Goal: Check status: Check status

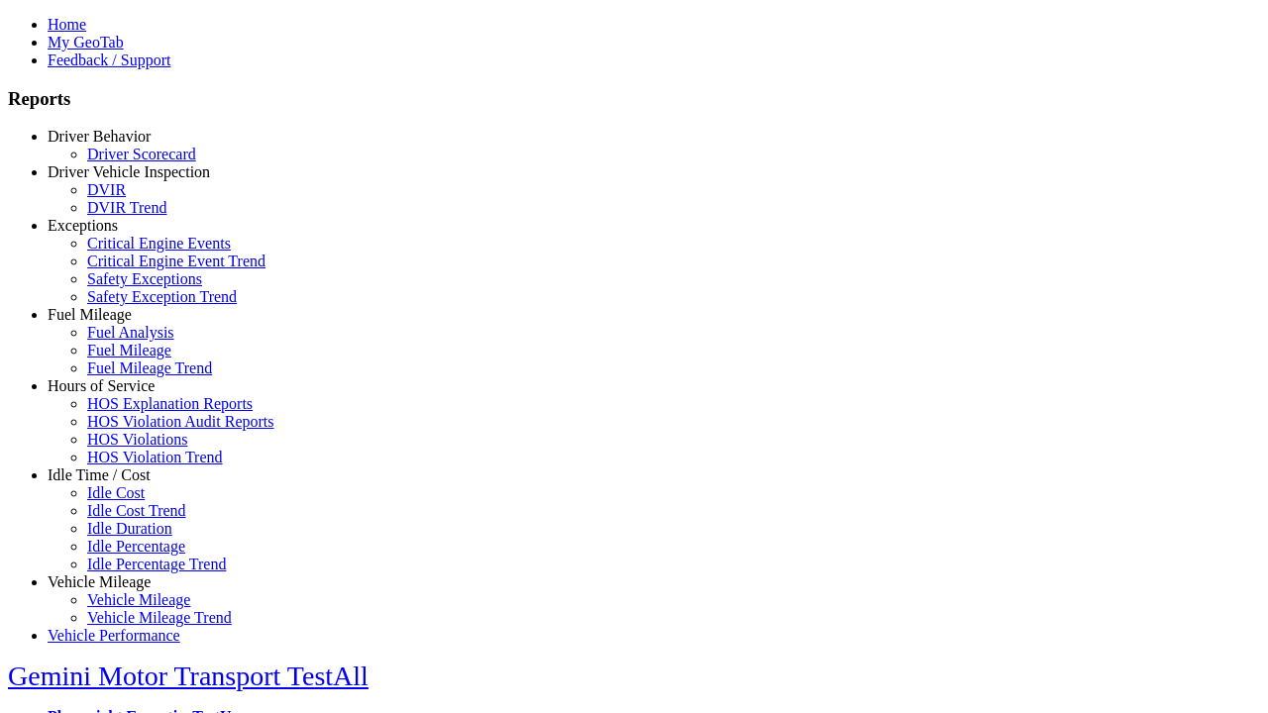
click at [114, 180] on link "Driver Vehicle Inspection" at bounding box center [129, 171] width 162 height 17
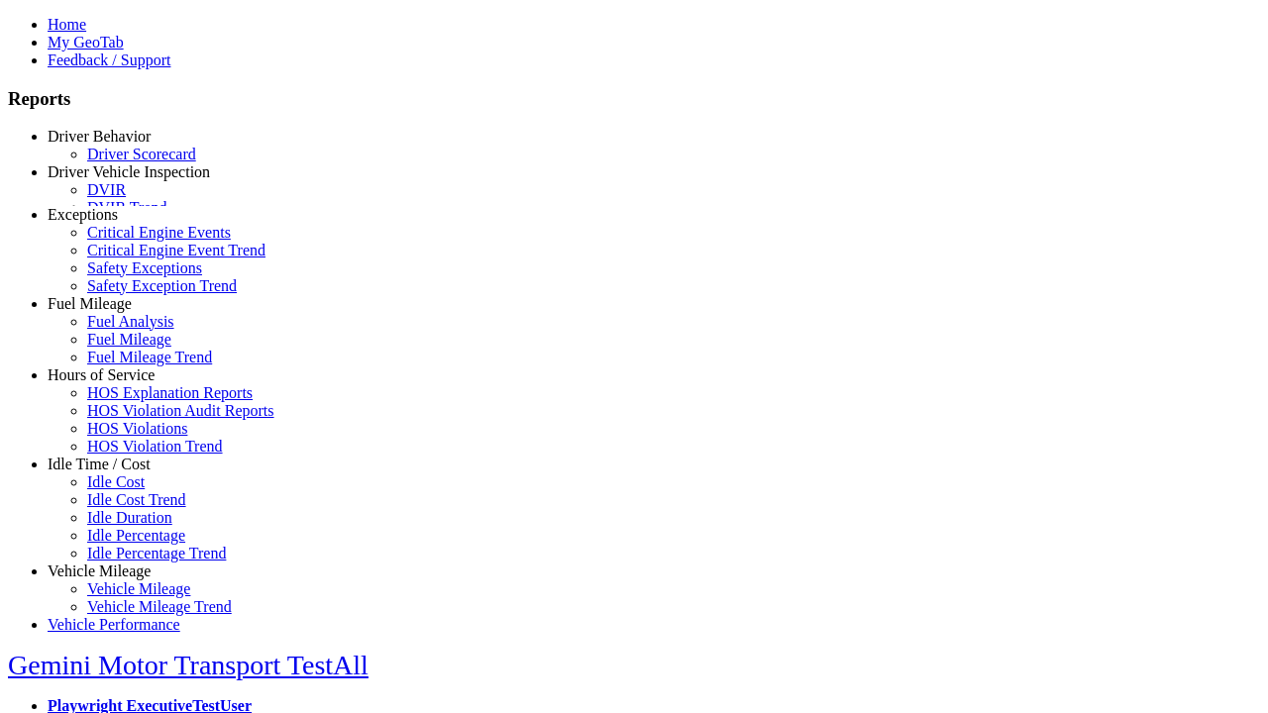
click at [126, 198] on link "DVIR" at bounding box center [106, 189] width 39 height 17
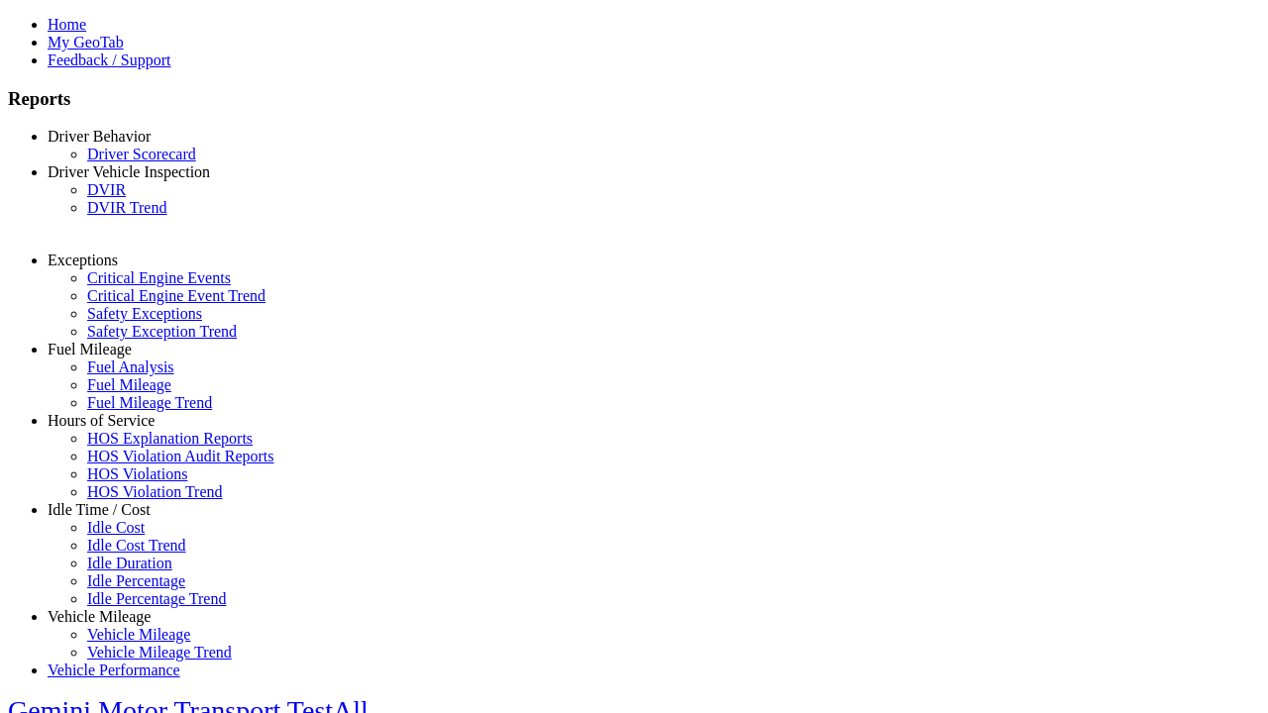
select select "**********"
